Goal: Find specific page/section: Find specific page/section

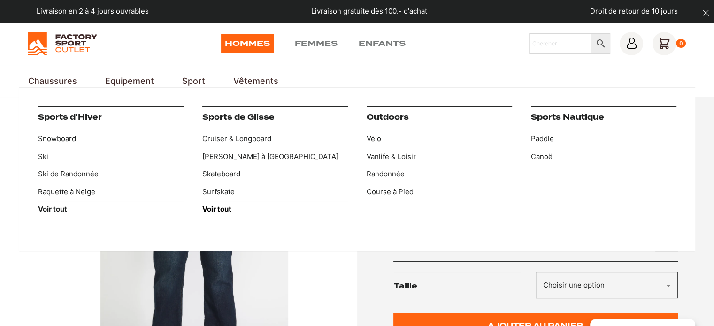
click at [224, 206] on strong "Voir tout" at bounding box center [216, 209] width 29 height 9
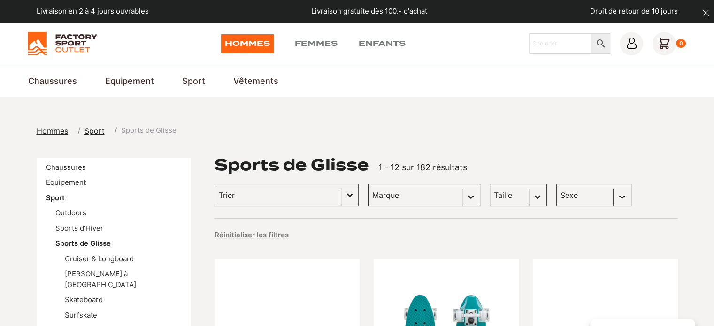
click at [91, 131] on span "Sport" at bounding box center [94, 130] width 20 height 9
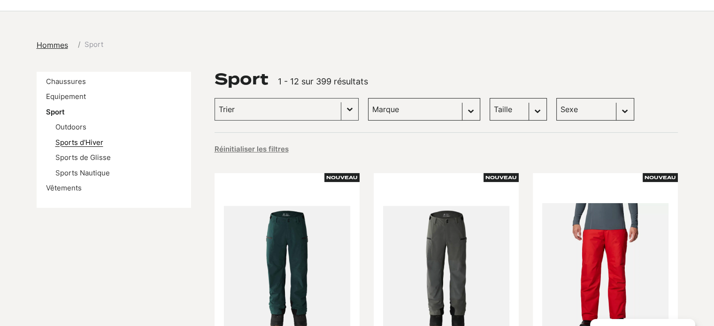
scroll to position [94, 0]
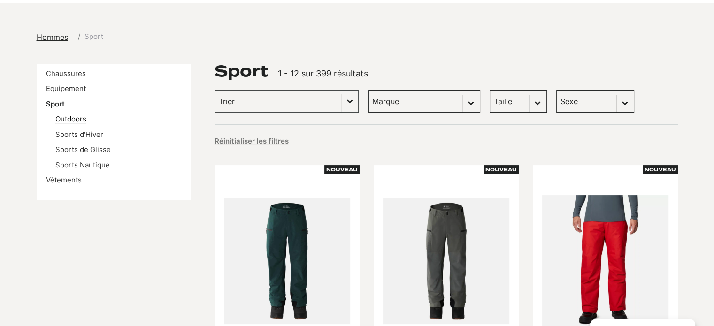
click at [77, 116] on link "Outdoors" at bounding box center [70, 118] width 31 height 9
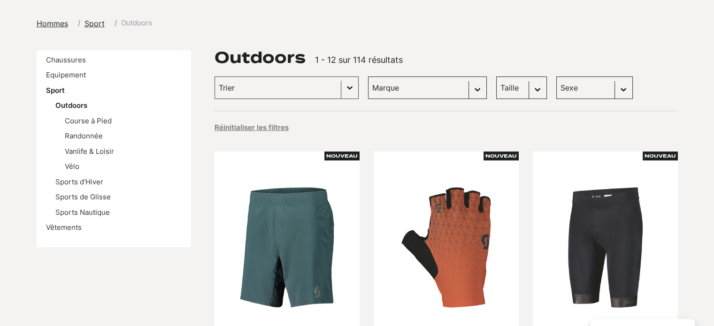
scroll to position [141, 0]
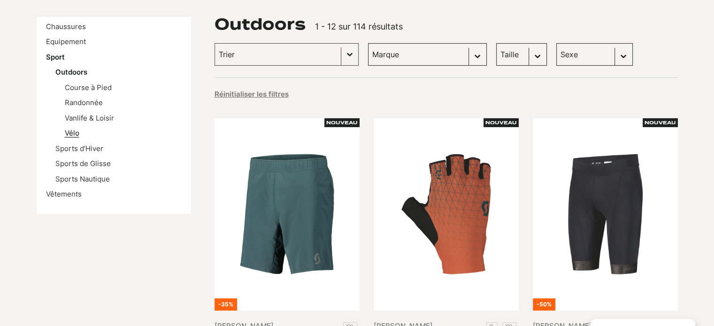
click at [71, 133] on link "Vélo" at bounding box center [72, 133] width 15 height 9
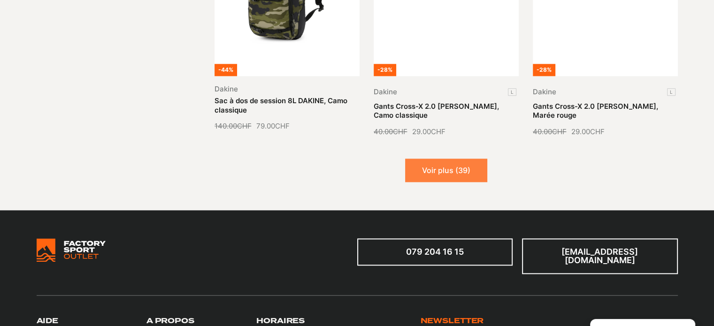
scroll to position [1173, 0]
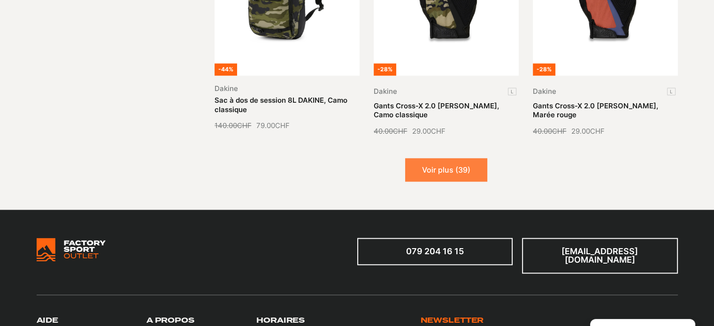
click at [432, 167] on button "Voir plus (39)" at bounding box center [446, 169] width 82 height 23
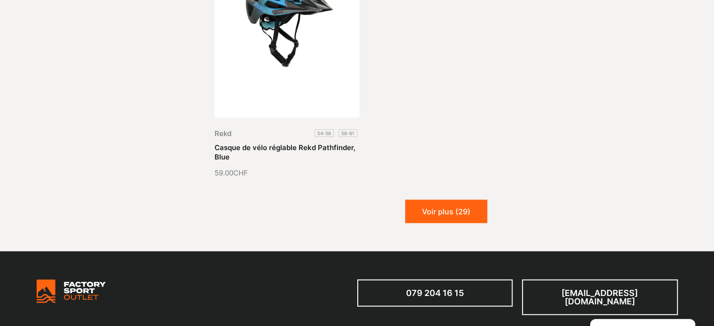
scroll to position [2205, 0]
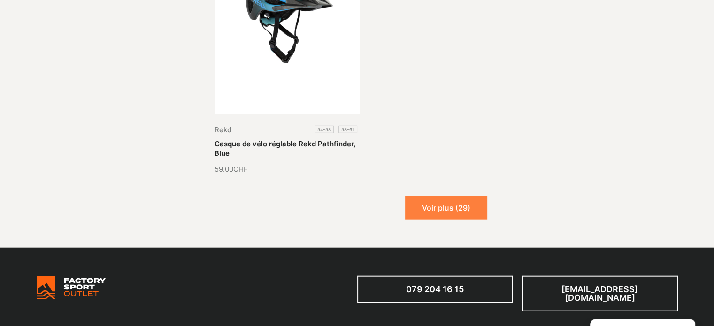
click at [462, 211] on button "Voir plus (29)" at bounding box center [446, 207] width 82 height 23
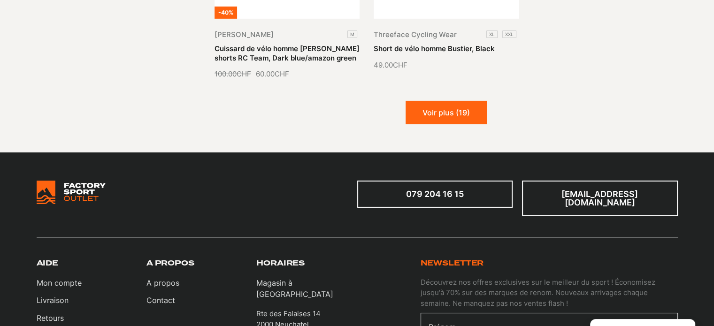
scroll to position [3049, 0]
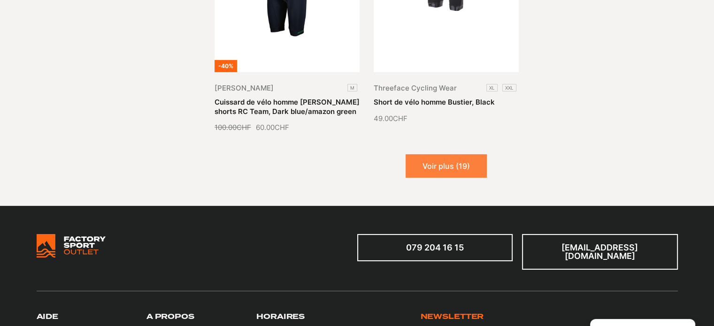
click at [435, 155] on button "Voir plus (19)" at bounding box center [445, 165] width 81 height 23
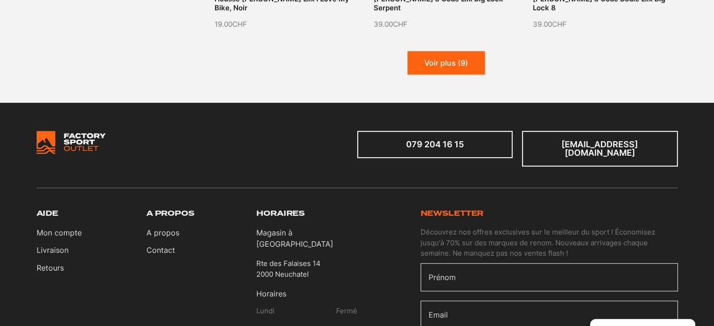
scroll to position [3894, 0]
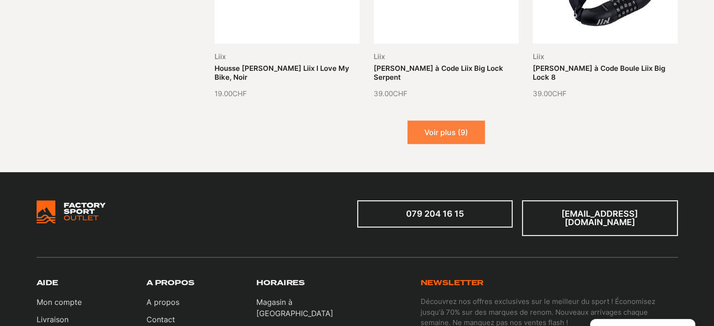
click at [448, 121] on button "Voir plus (9)" at bounding box center [445, 132] width 77 height 23
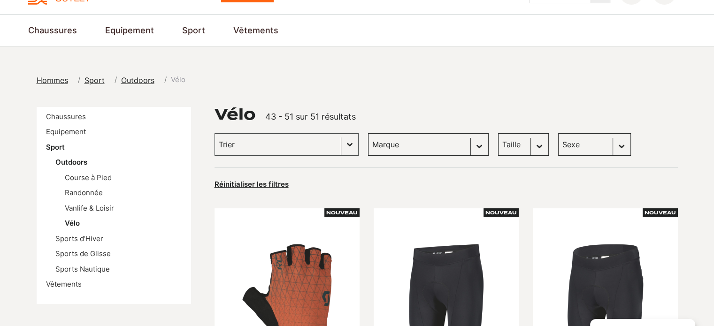
scroll to position [0, 0]
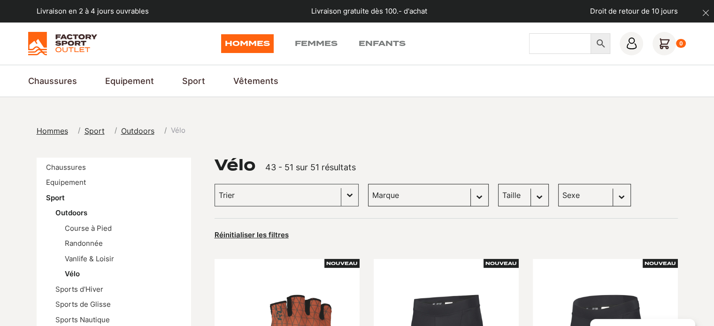
click at [554, 50] on input "Chercher" at bounding box center [560, 43] width 62 height 21
type input "tsg"
